Goal: Task Accomplishment & Management: Manage account settings

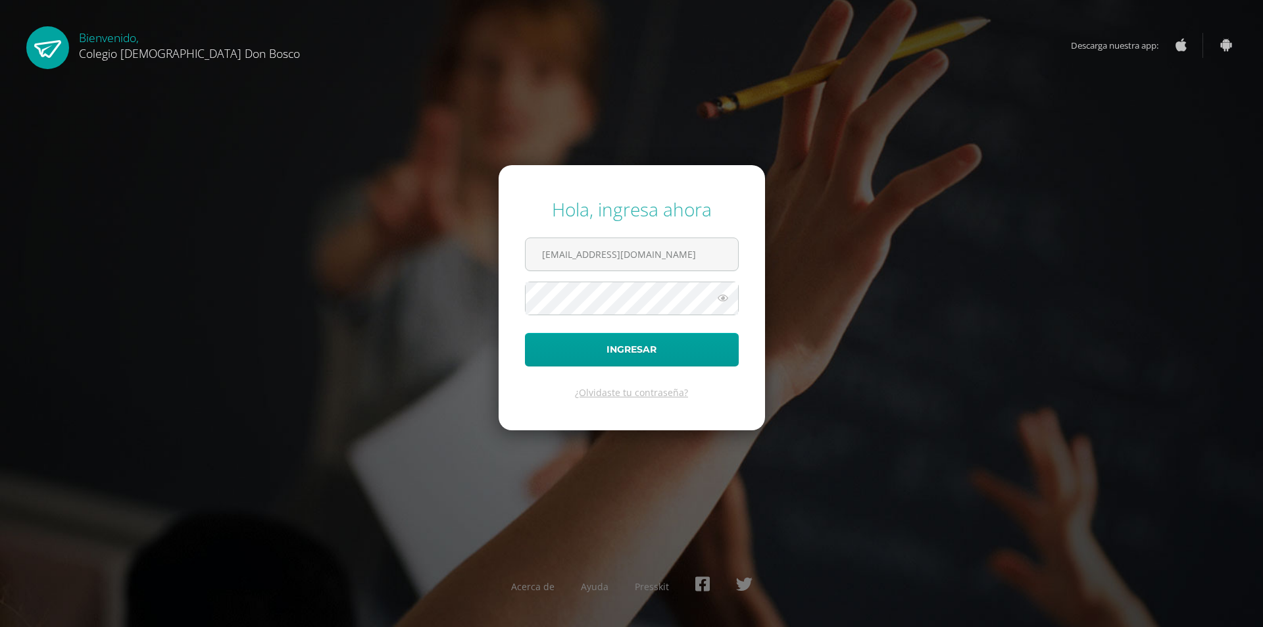
type input "[EMAIL_ADDRESS][DOMAIN_NAME]"
click at [525, 333] on button "Ingresar" at bounding box center [632, 350] width 214 height 34
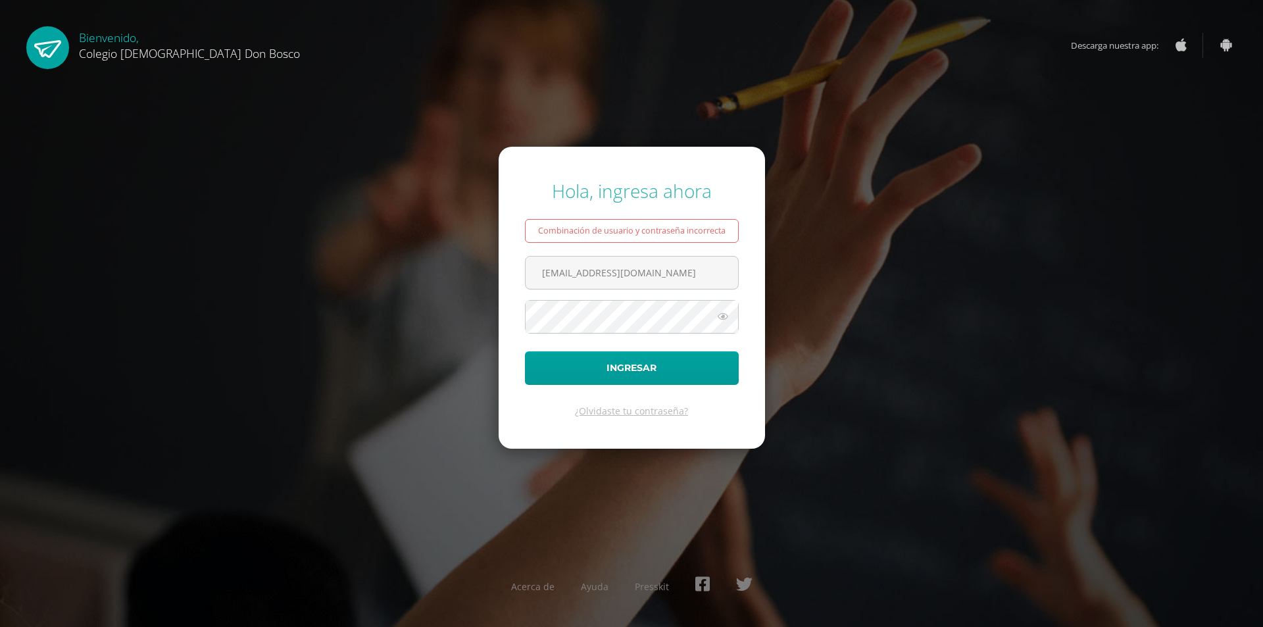
click at [725, 316] on icon at bounding box center [722, 317] width 17 height 16
click at [525, 351] on button "Ingresar" at bounding box center [632, 368] width 214 height 34
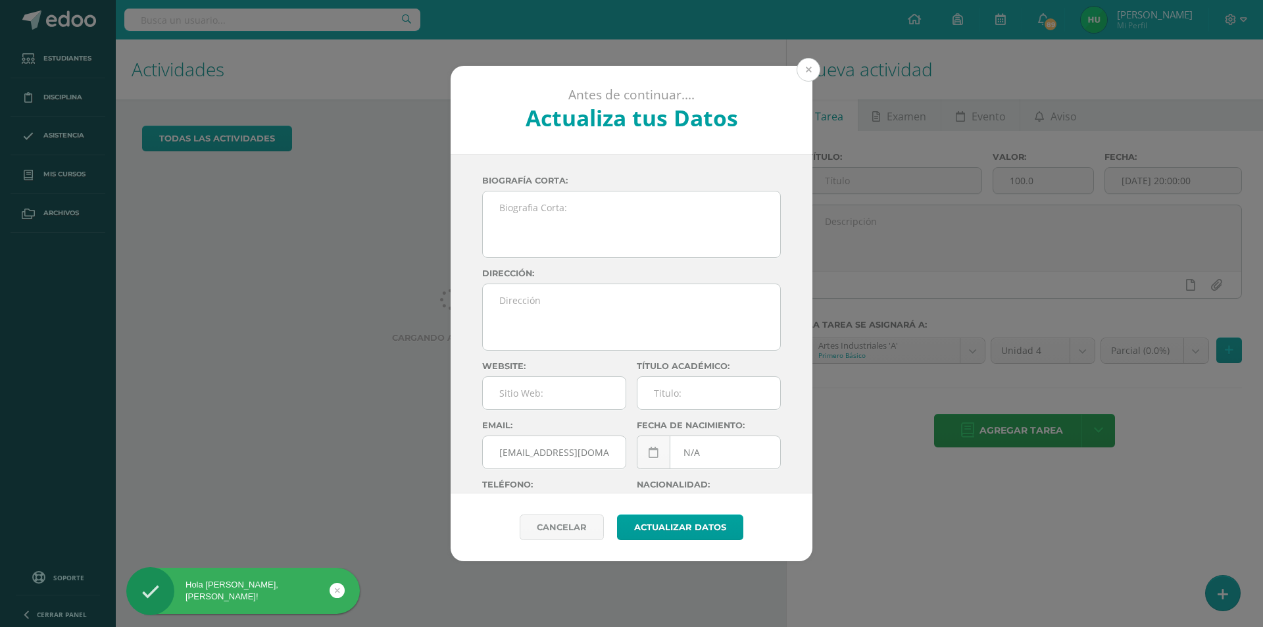
click at [810, 67] on button at bounding box center [809, 70] width 24 height 24
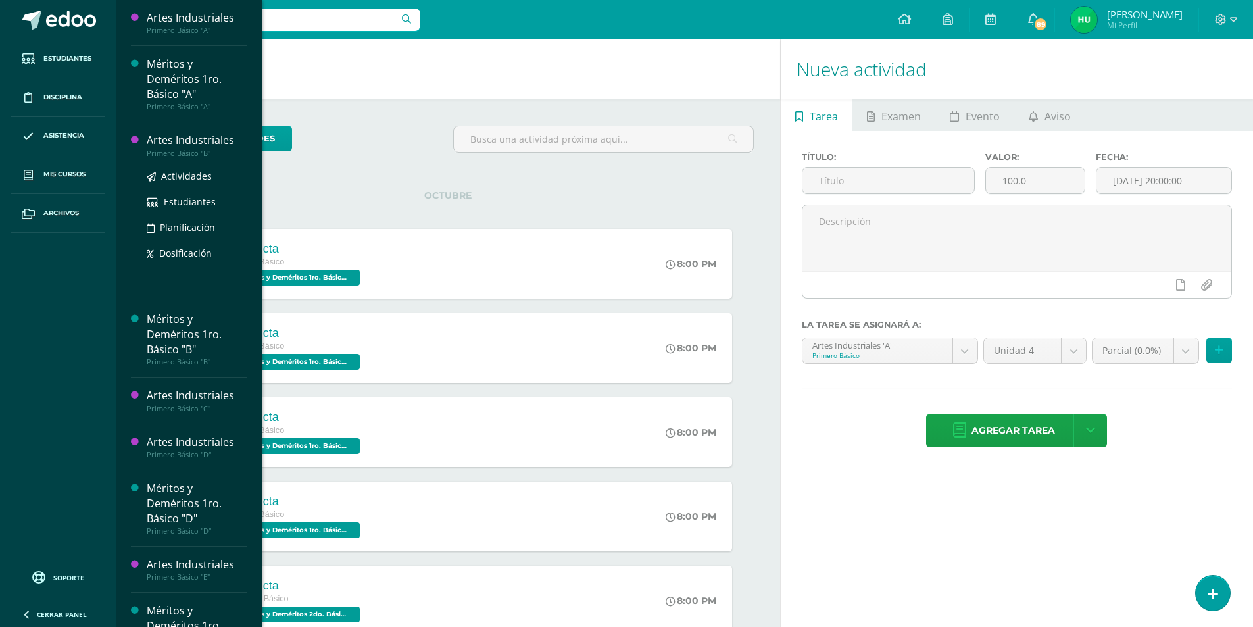
click at [188, 141] on div "Artes Industriales" at bounding box center [197, 140] width 100 height 15
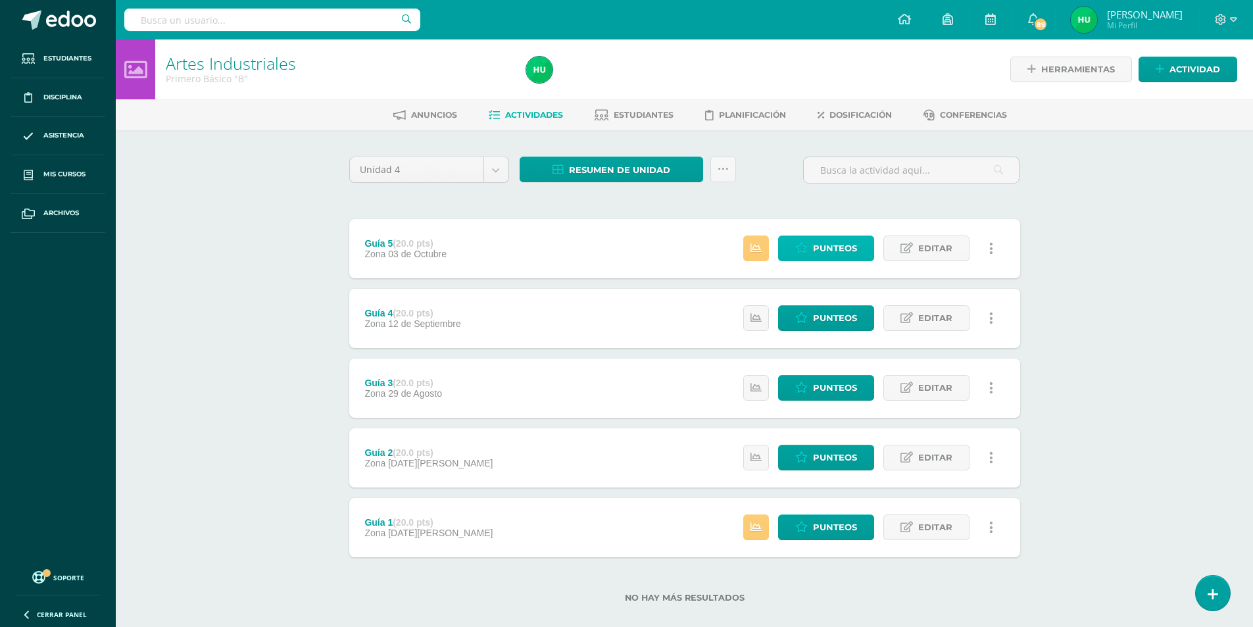
click at [824, 241] on span "Punteos" at bounding box center [835, 248] width 44 height 24
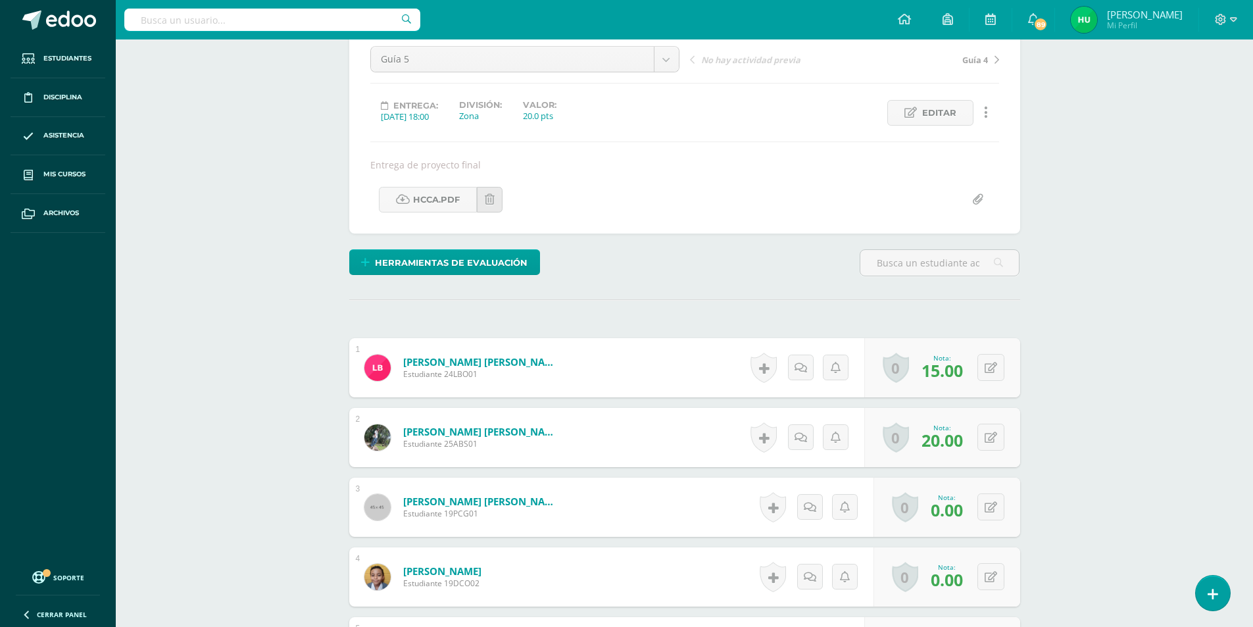
scroll to position [197, 0]
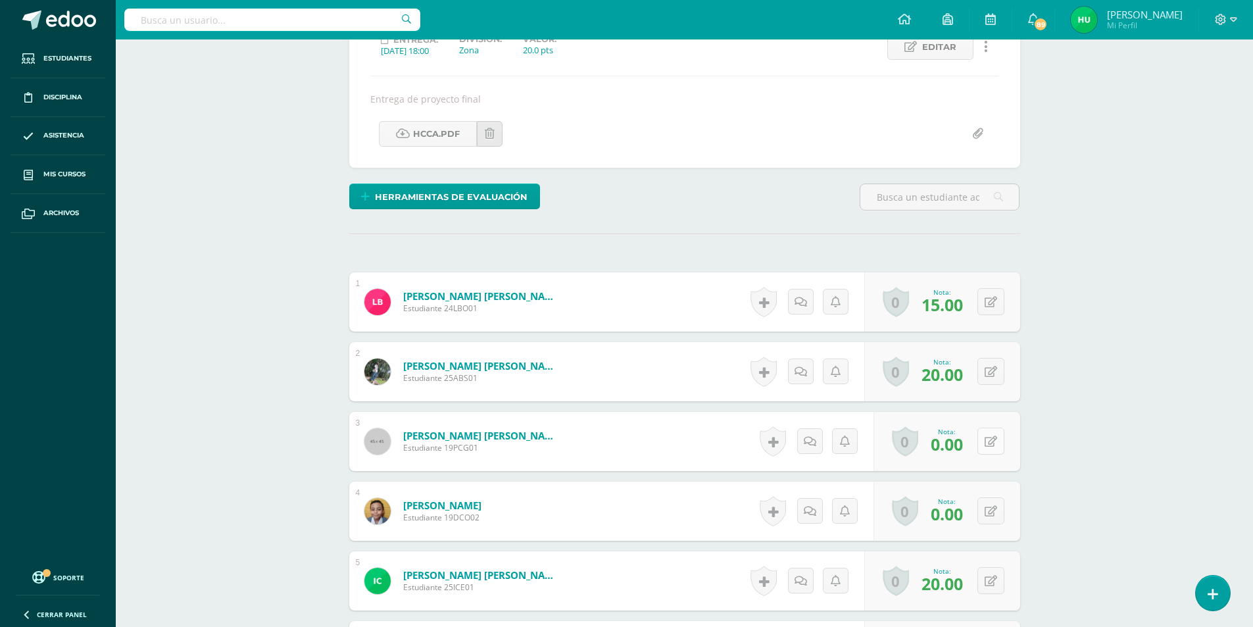
click at [996, 438] on icon at bounding box center [991, 441] width 12 height 11
type input "20"
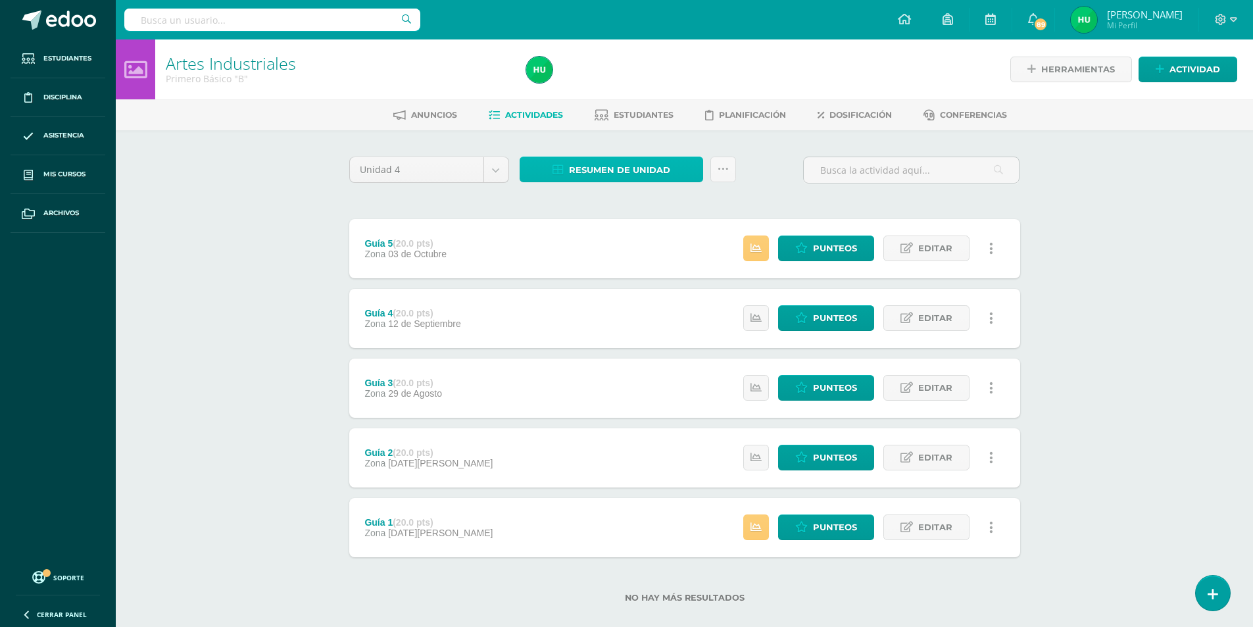
click at [607, 170] on span "Resumen de unidad" at bounding box center [619, 170] width 101 height 24
click at [608, 81] on link "Descargar como HTML" at bounding box center [611, 84] width 140 height 20
click at [1229, 22] on span at bounding box center [1226, 19] width 22 height 14
click at [1206, 89] on span "Cerrar sesión" at bounding box center [1192, 90] width 59 height 12
